Goal: Information Seeking & Learning: Check status

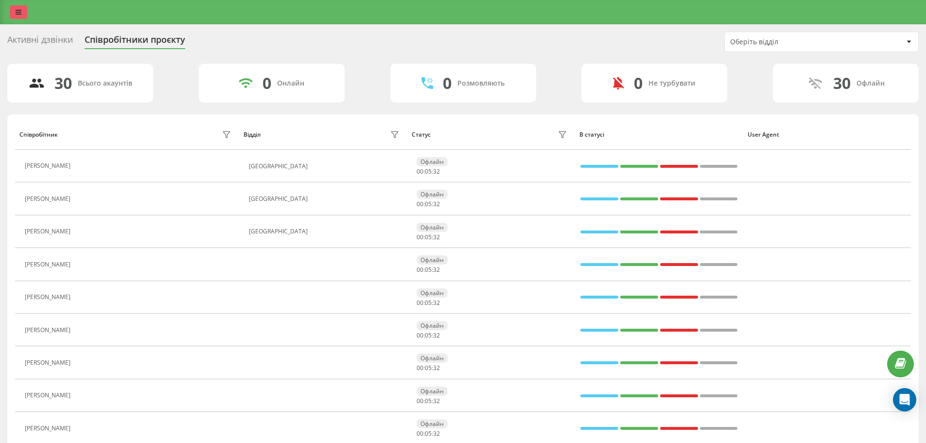
click at [19, 12] on icon at bounding box center [19, 12] width 6 height 7
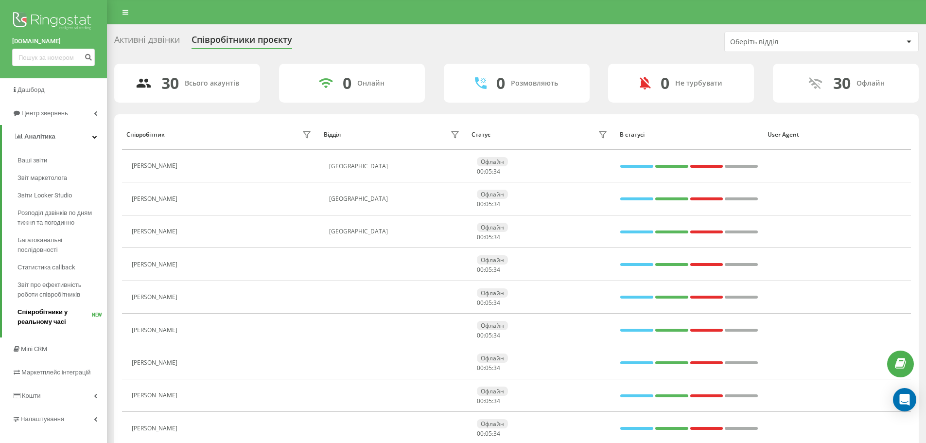
click at [49, 317] on span "Співробітники у реальному часі" at bounding box center [54, 316] width 74 height 19
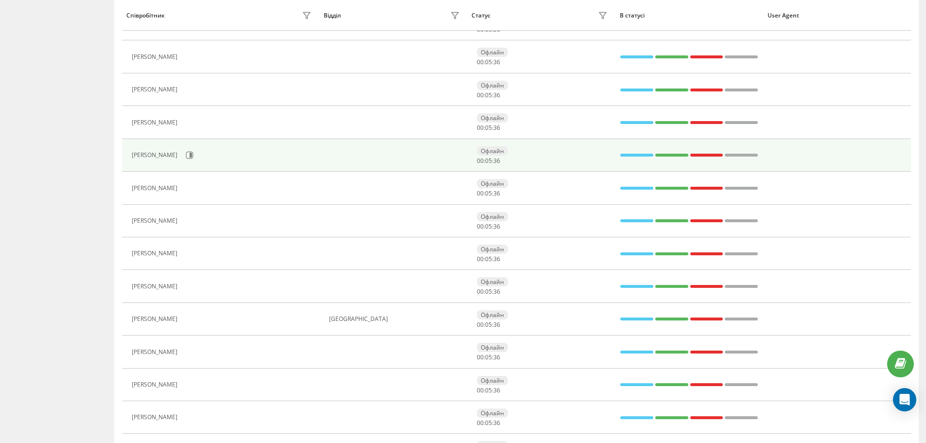
scroll to position [562, 0]
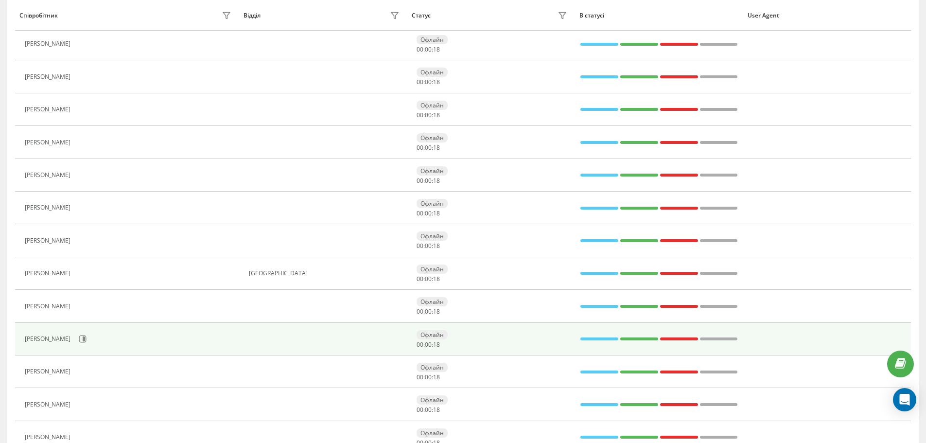
scroll to position [567, 0]
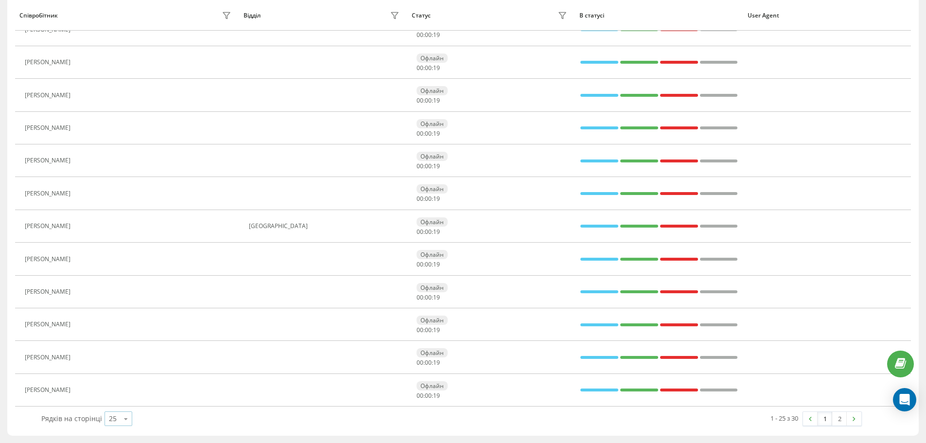
click at [129, 418] on icon at bounding box center [126, 418] width 15 height 19
click at [121, 395] on div "50" at bounding box center [118, 390] width 27 height 14
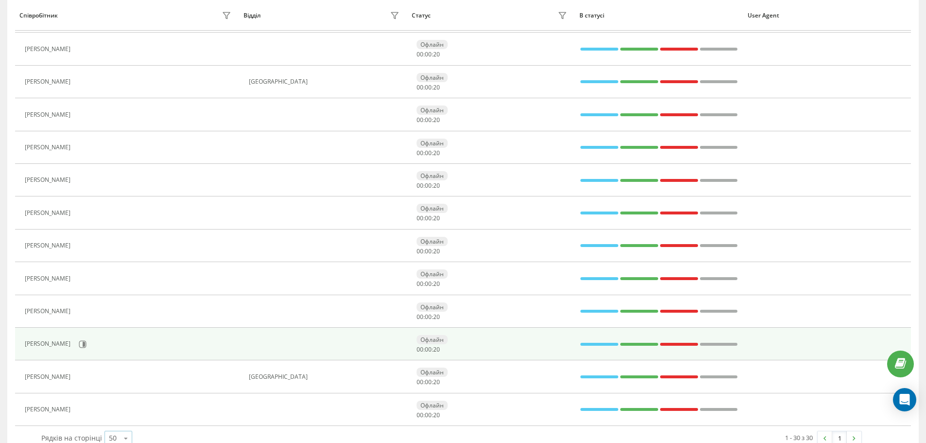
scroll to position [731, 0]
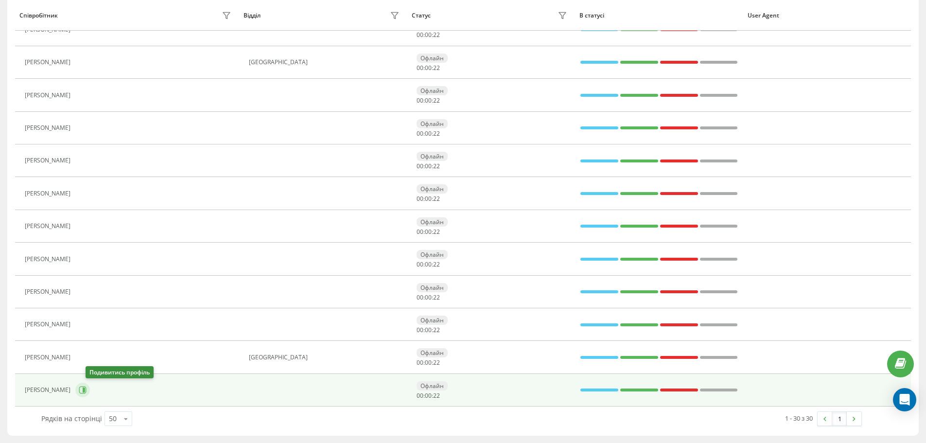
click at [87, 389] on icon at bounding box center [83, 390] width 8 height 8
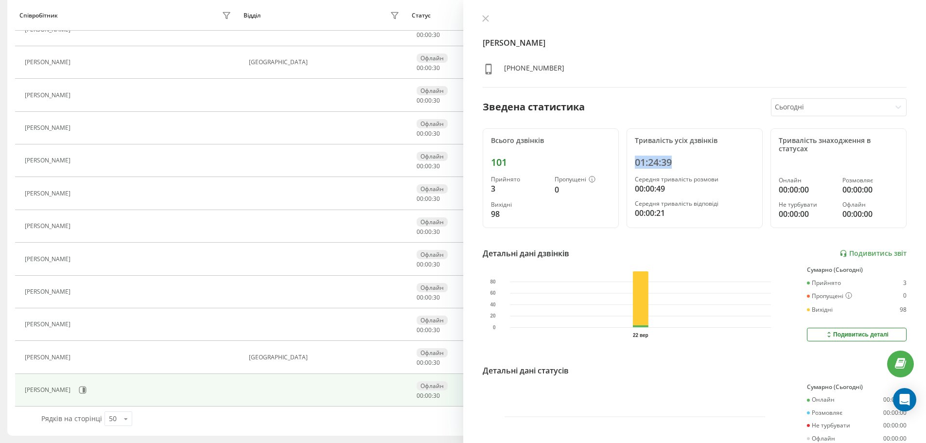
drag, startPoint x: 629, startPoint y: 162, endPoint x: 675, endPoint y: 162, distance: 46.2
click at [675, 162] on div "Тривалість усіх дзвінків 01:24:39 Середня тривалість розмови 00:00:49 Середня т…" at bounding box center [694, 178] width 136 height 100
click at [675, 162] on div "01:24:39" at bounding box center [695, 162] width 120 height 12
click at [866, 253] on link "Подивитись звіт" at bounding box center [872, 253] width 67 height 8
click at [484, 19] on icon at bounding box center [485, 18] width 7 height 7
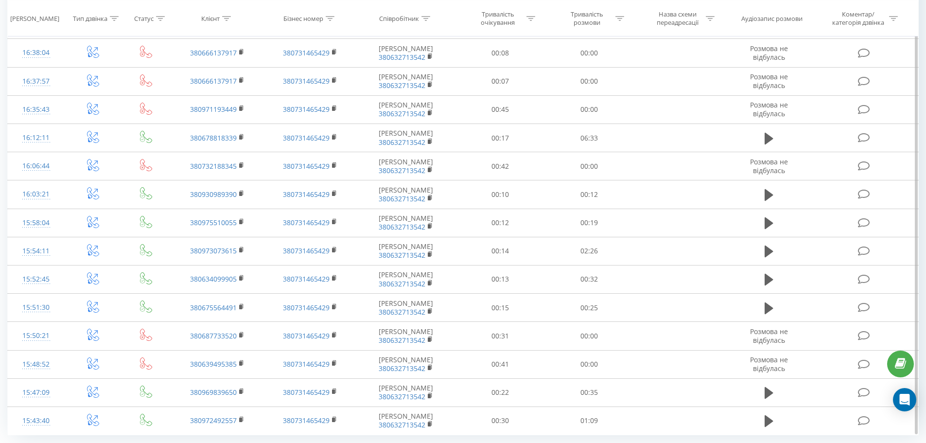
scroll to position [446, 0]
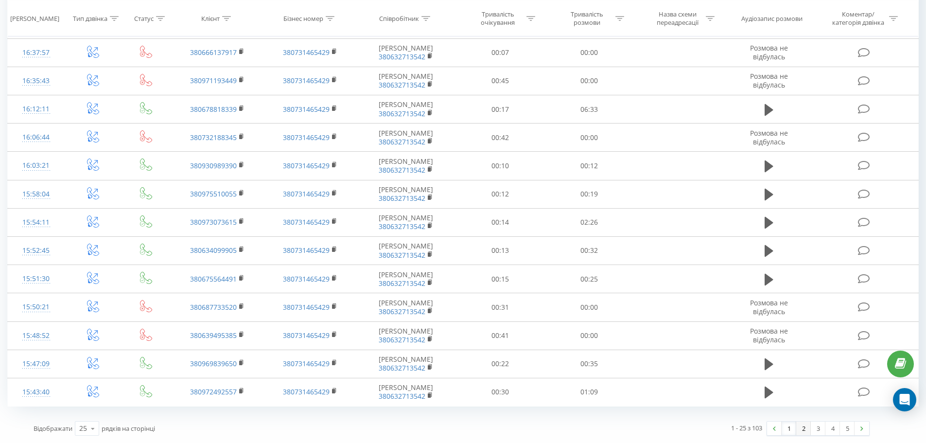
click at [803, 429] on link "2" at bounding box center [803, 428] width 15 height 14
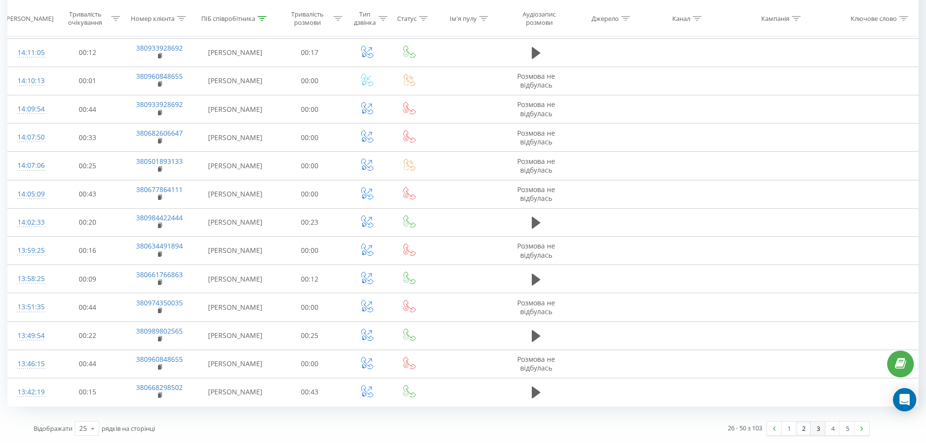
click at [816, 432] on link "3" at bounding box center [818, 428] width 15 height 14
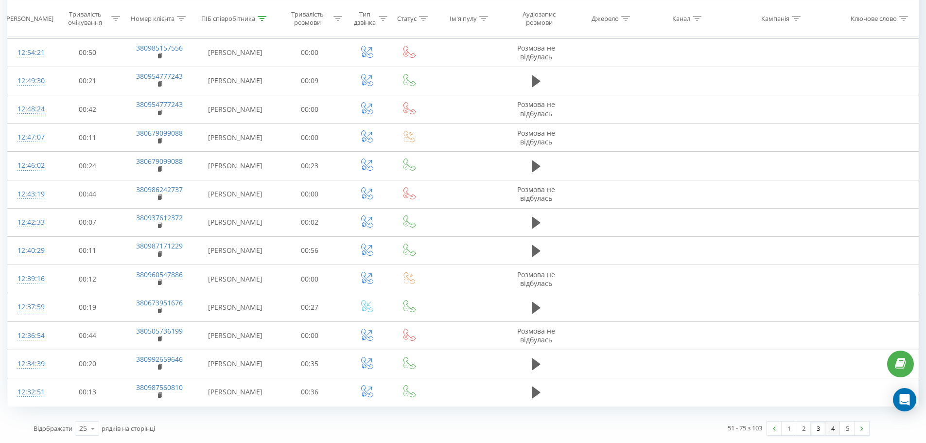
click at [834, 427] on link "4" at bounding box center [832, 428] width 15 height 14
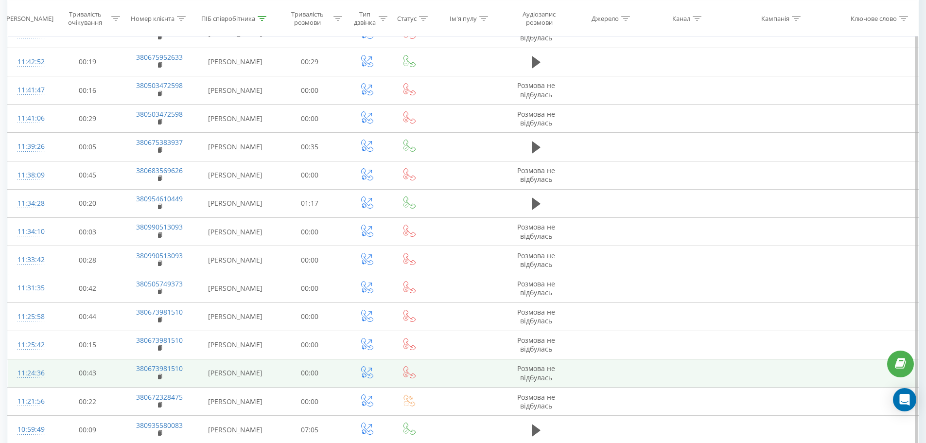
scroll to position [446, 0]
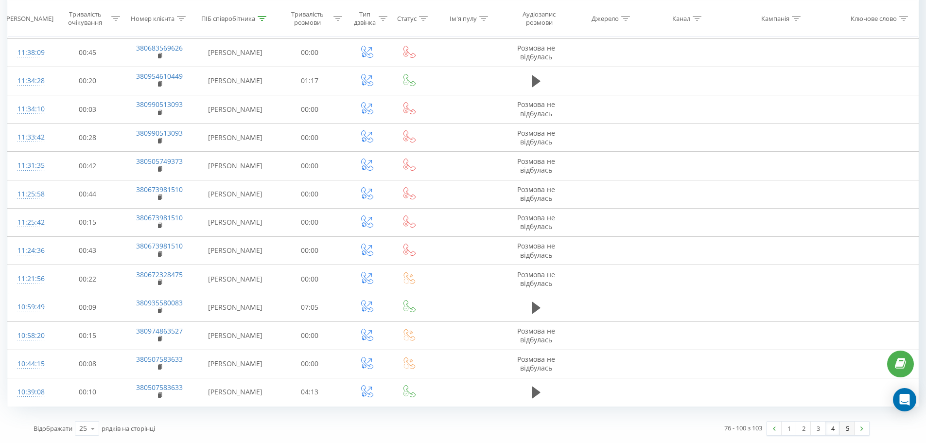
click at [843, 427] on link "5" at bounding box center [847, 428] width 15 height 14
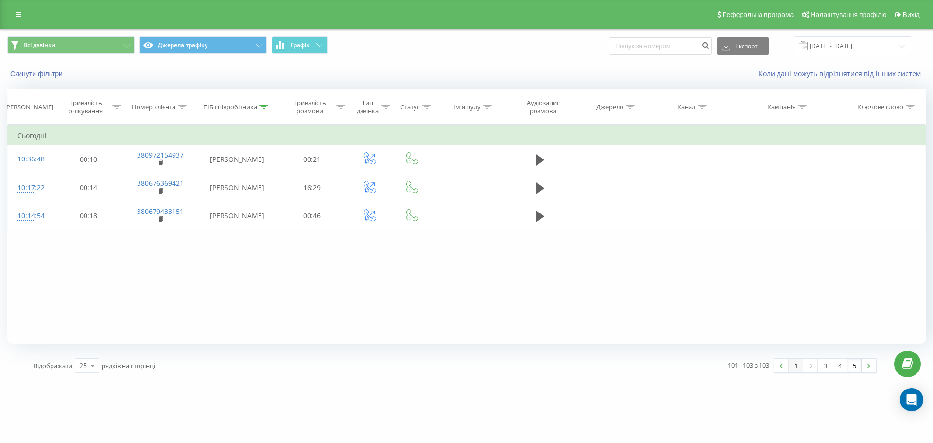
click at [793, 365] on link "1" at bounding box center [796, 366] width 15 height 14
